Goal: Task Accomplishment & Management: Complete application form

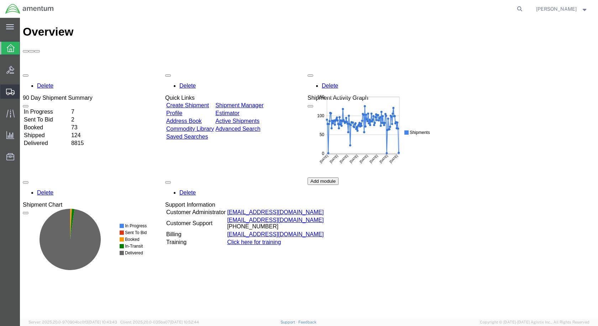
click at [12, 91] on icon at bounding box center [10, 92] width 9 height 6
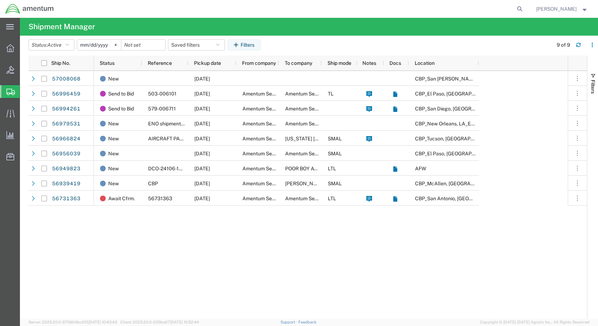
click at [0, 0] on span "Create Shipment" at bounding box center [0, 0] width 0 height 0
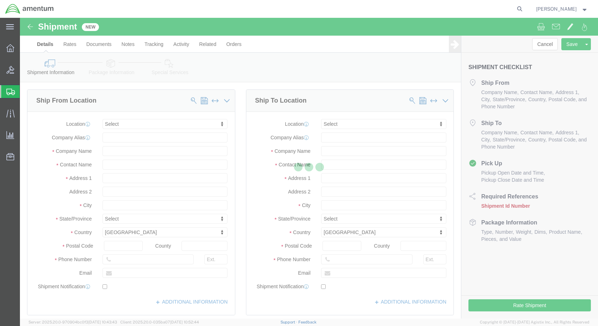
select select
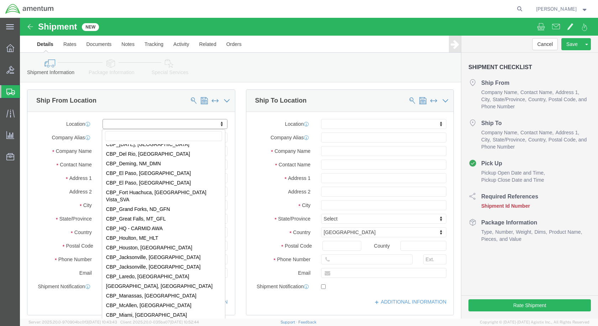
scroll to position [1423, 0]
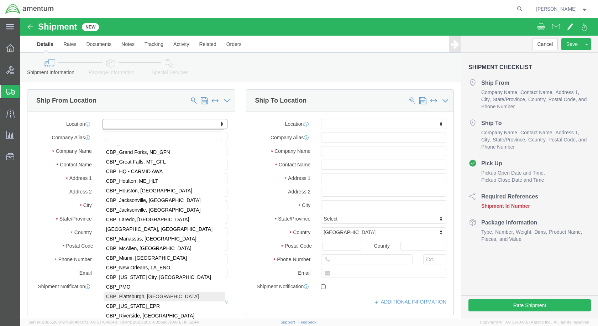
select select "49927"
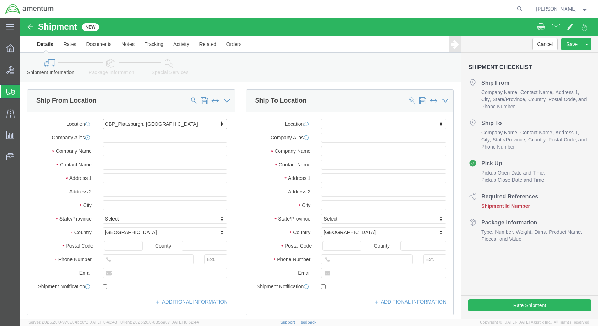
select select "NY"
click input "text"
click span
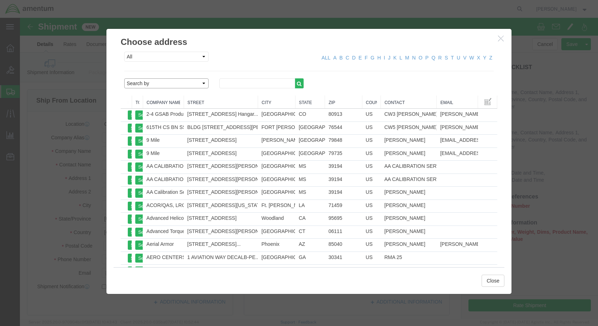
click select "Search by Address Book Name City Company Name Contact Name Country CustomerAlia…"
select select "companyName"
click select "Search by Address Book Name City Company Name Contact Name Country CustomerAlia…"
click input "text"
type input "VSE"
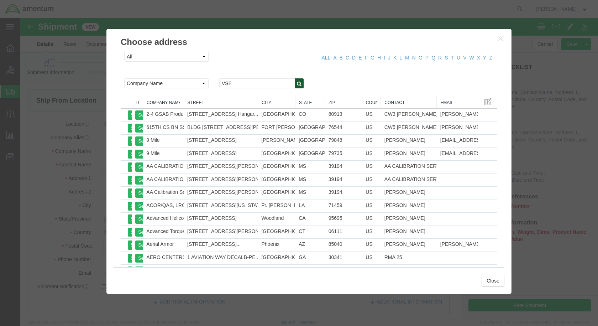
click icon "button"
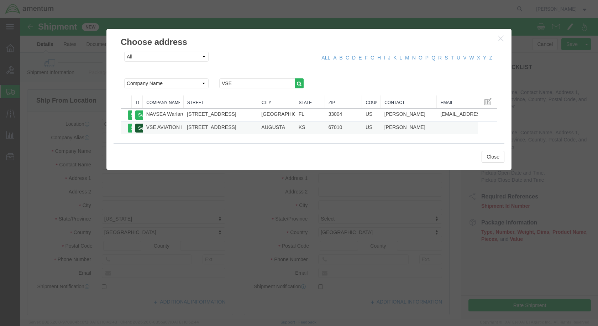
click button "Select"
select select "KS"
click button "Close"
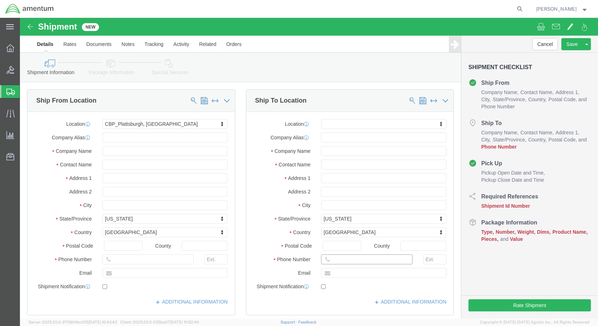
click input "text"
drag, startPoint x: 338, startPoint y: 148, endPoint x: 273, endPoint y: 146, distance: 65.1
click div "Contact Name"
click input "CORE RETURN/RECEIVING"
click input "CORE RETURN /RECEIVING"
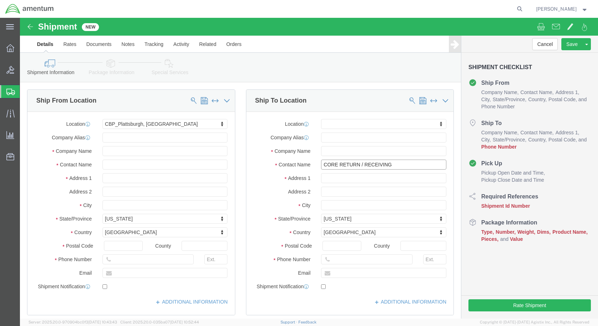
type input "CORE RETURN / RECEIVING"
click input "text"
drag, startPoint x: 413, startPoint y: 134, endPoint x: 288, endPoint y: 130, distance: 125.3
click div "Company Name"
type input "VSE AVIATION INC (FKA GLOBAL PARTS INC )"
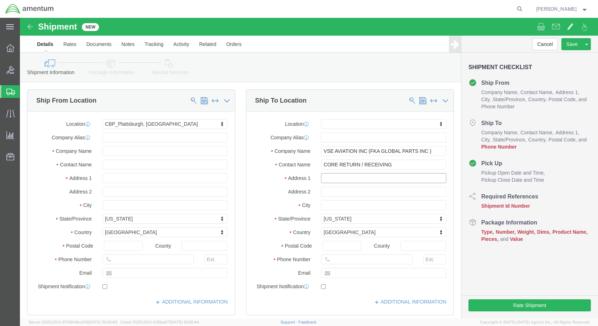
drag, startPoint x: 377, startPoint y: 162, endPoint x: 271, endPoint y: 162, distance: 105.7
click div "Address 1"
type input "[STREET_ADDRESS]"
click input "text"
paste input "316.733.9240"
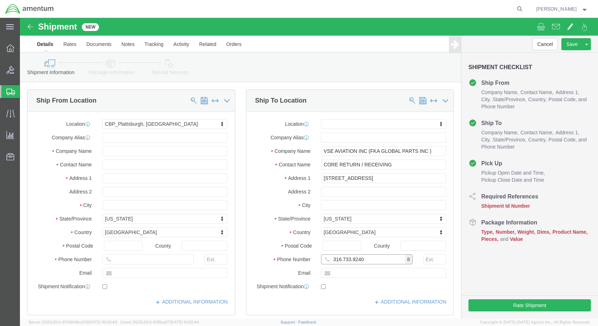
click input "316.733.9240"
click input "316-733.9240"
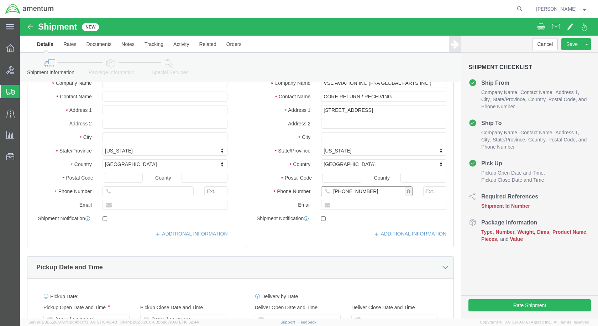
scroll to position [213, 0]
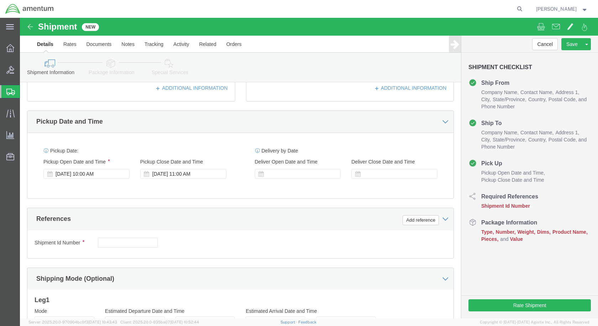
type input "[PHONE_NUMBER]"
click input "text"
type input "CBP0044668 CORE RETURN"
click button "Add reference"
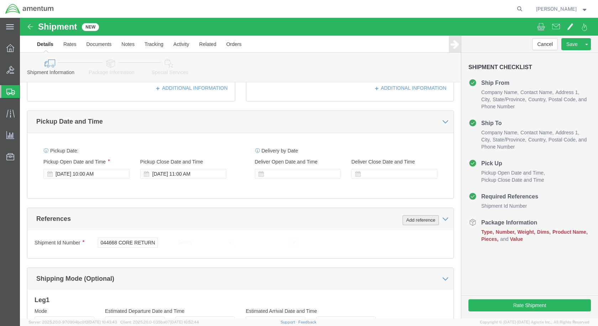
scroll to position [0, 0]
click button "Add reference"
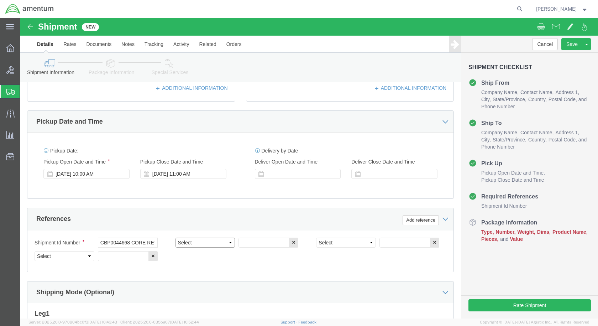
click select "Select Account Type Activity ID Airline Appointment Number ASN Batch Request # …"
select select "CUSTREF"
click select "Select Account Type Activity ID Airline Appointment Number ASN Batch Request # …"
click input "text"
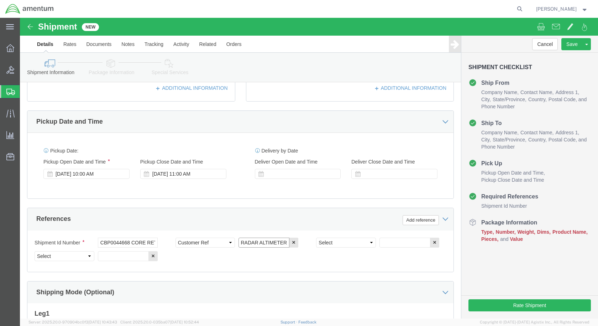
type input "RADAR ALTIMETER"
click select "Select Account Type Activity ID Airline Appointment Number ASN Batch Request # …"
select select "DEPT"
click select "Select Account Type Activity ID Airline Appointment Number ASN Batch Request # …"
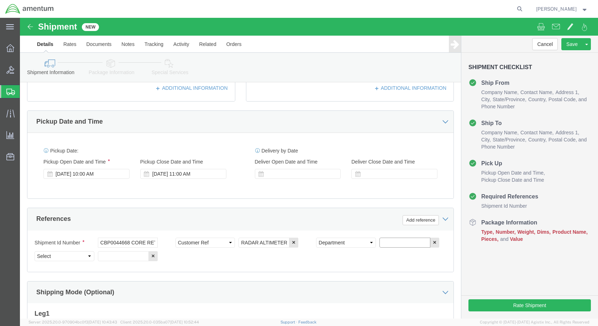
click input "text"
type input "CBP"
click select "Select Account Type Activity ID Airline Appointment Number ASN Batch Request # …"
select select "PROJNUM"
click select "Select Account Type Activity ID Airline Appointment Number ASN Batch Request # …"
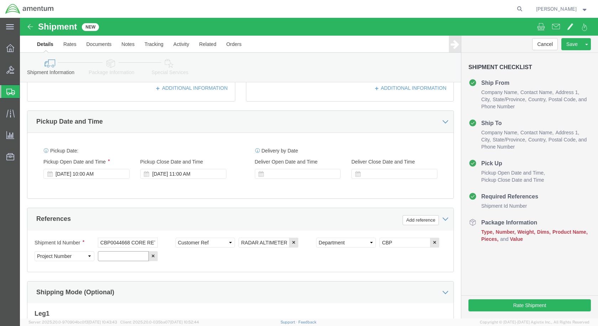
click input "text"
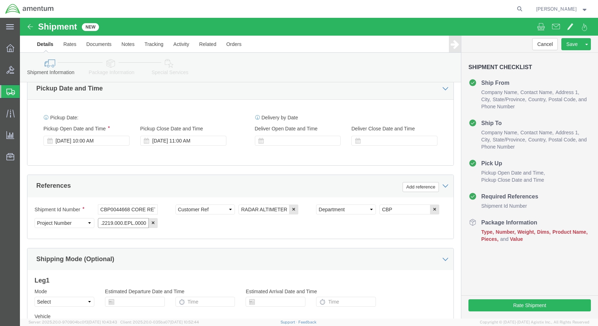
scroll to position [324, 0]
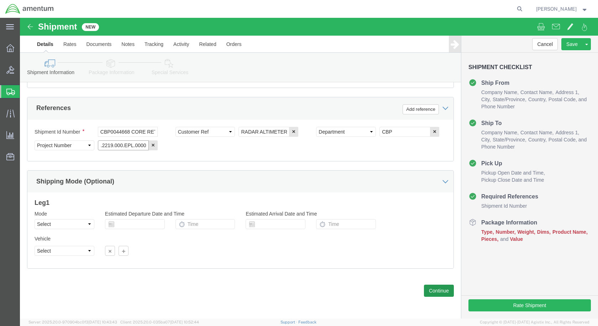
type input "6118.04.03.2219.000.EPL.0000"
click button "Continue"
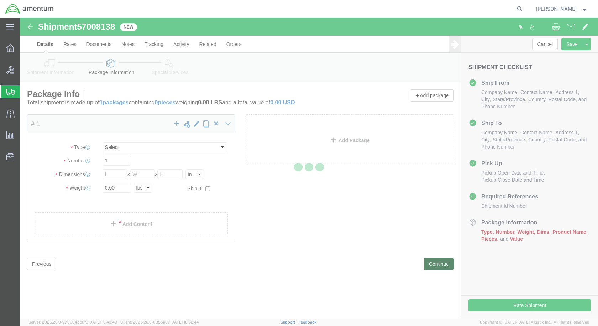
select select "CBOX"
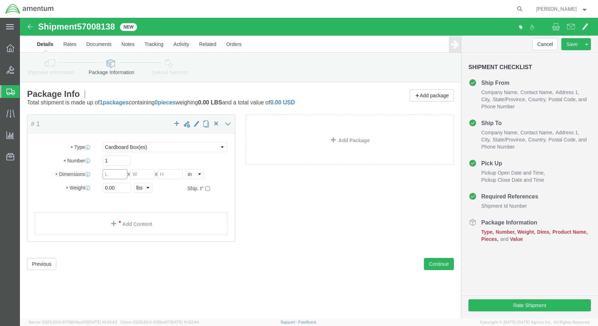
click input "text"
type input "14"
type input "12"
drag, startPoint x: 95, startPoint y: 170, endPoint x: 65, endPoint y: 170, distance: 30.2
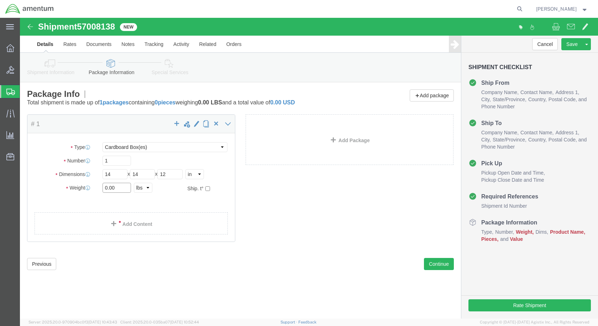
click div "Weight 0.00 Select kgs lbs Ship. t°"
type input "5"
click link "Add Content"
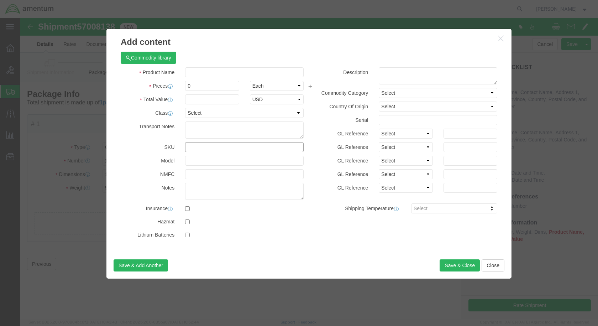
click input "text"
type input "[PHONE_NUMBER]"
click input "text"
type input "RADAR ALTIMETER"
click label "Pieces"
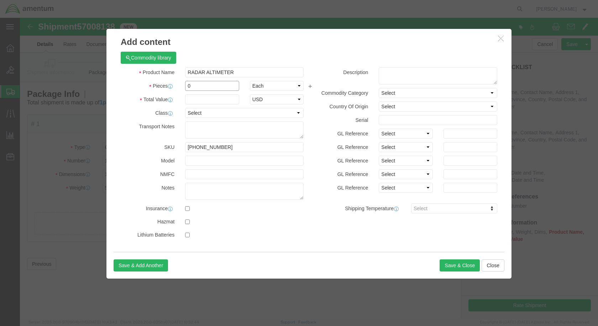
drag, startPoint x: 171, startPoint y: 69, endPoint x: 153, endPoint y: 68, distance: 18.2
click div "Pieces 0 Select Bag Barrels 100Board Feet Bottle Box Blister Pack Carats Can Ca…"
type input "1"
click input "text"
type input "10000"
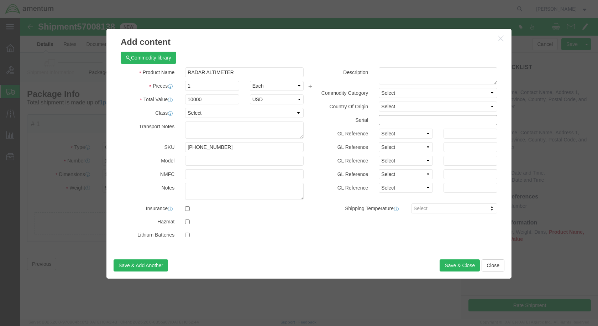
click input "text"
type input "3370"
click textarea
type textarea "PURCHASED/EXCHANGE CORE RETURN CBP0044668, INVOICE# IAU95391"
click button "Save & Close"
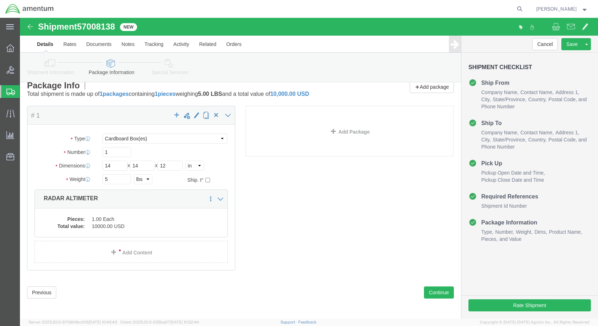
scroll to position [10, 0]
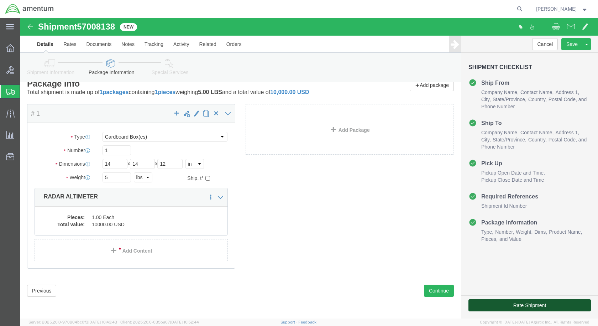
click button "Rate Shipment"
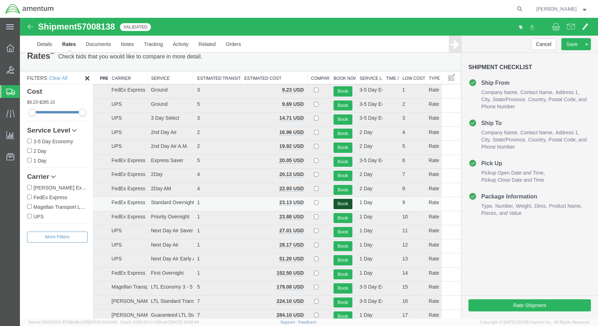
click at [340, 205] on button "Book" at bounding box center [342, 204] width 19 height 10
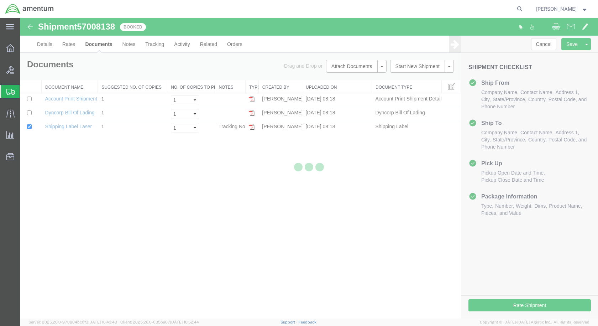
scroll to position [0, 0]
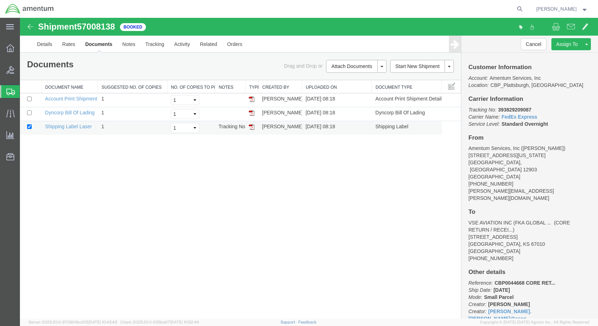
click at [251, 129] on img at bounding box center [252, 127] width 6 height 6
